Goal: Navigation & Orientation: Find specific page/section

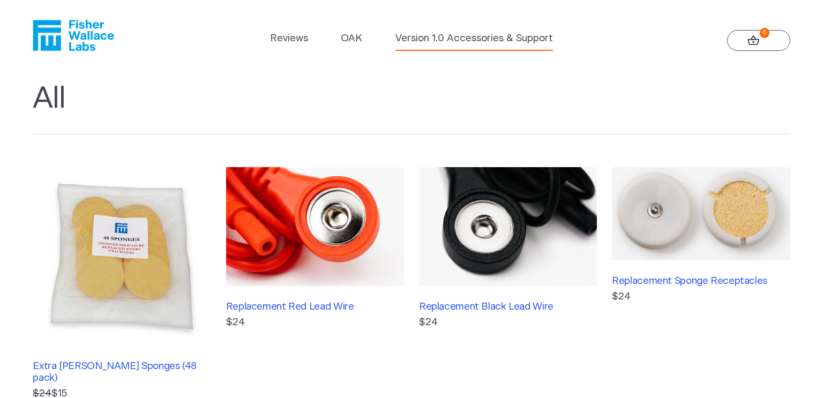
click at [463, 39] on link "Version 1.0 Accessories & Support" at bounding box center [473, 38] width 157 height 15
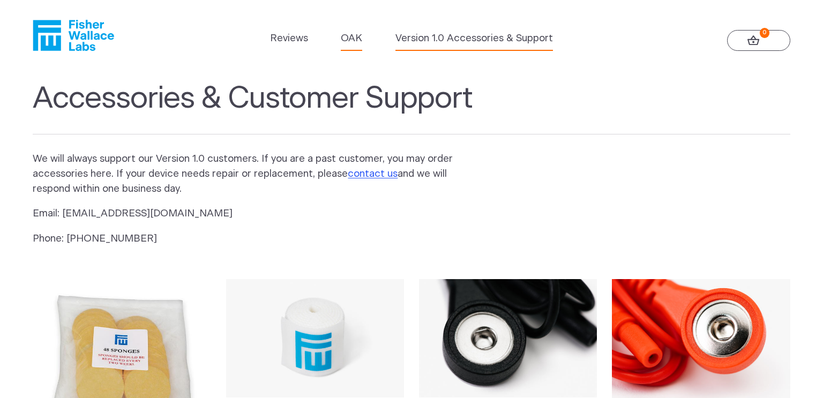
click at [352, 32] on link "OAK" at bounding box center [351, 38] width 21 height 15
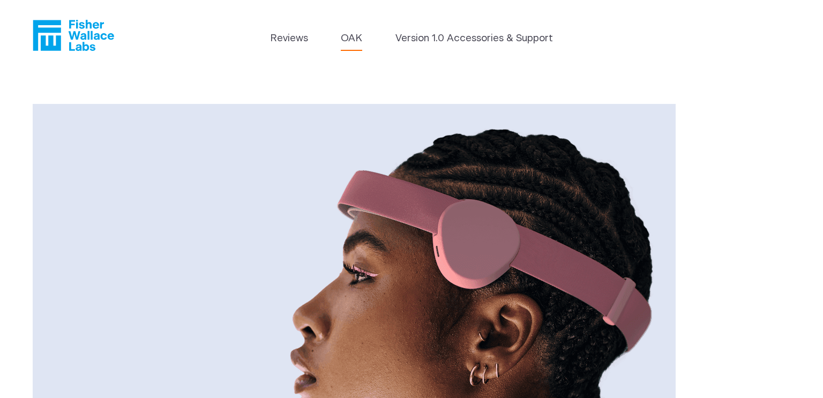
click at [77, 22] on icon "Fisher Wallace" at bounding box center [77, 35] width 73 height 31
